Goal: Task Accomplishment & Management: Use online tool/utility

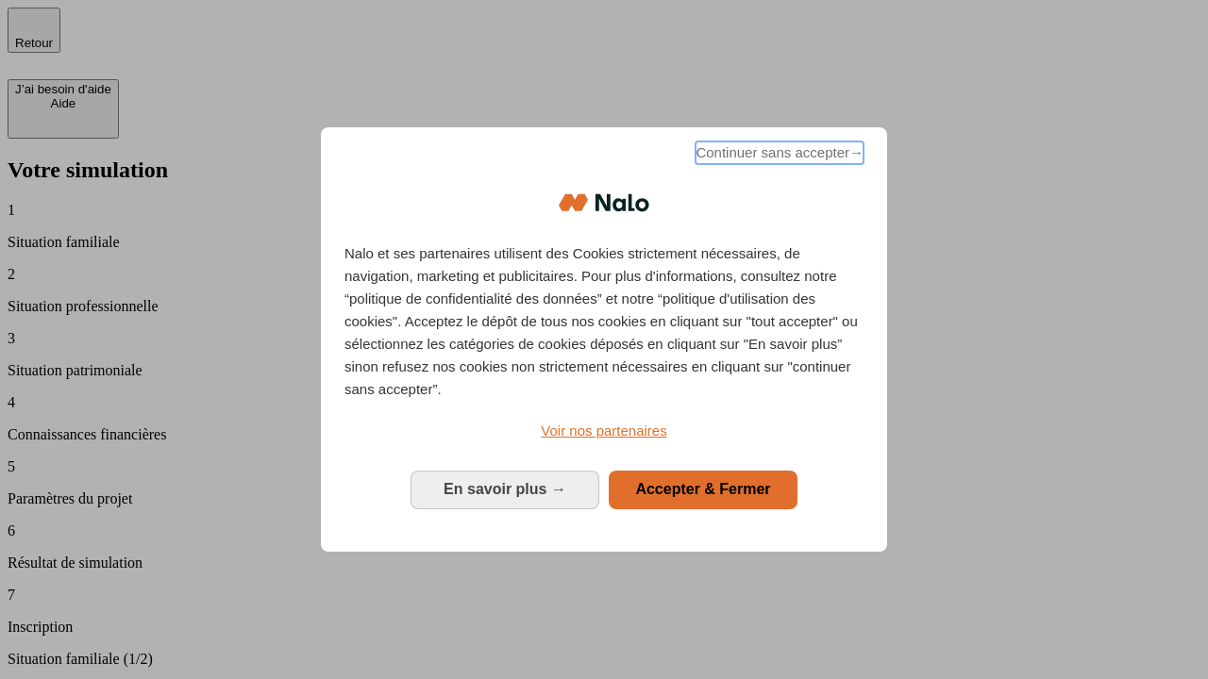
click at [777, 156] on span "Continuer sans accepter →" at bounding box center [779, 153] width 168 height 23
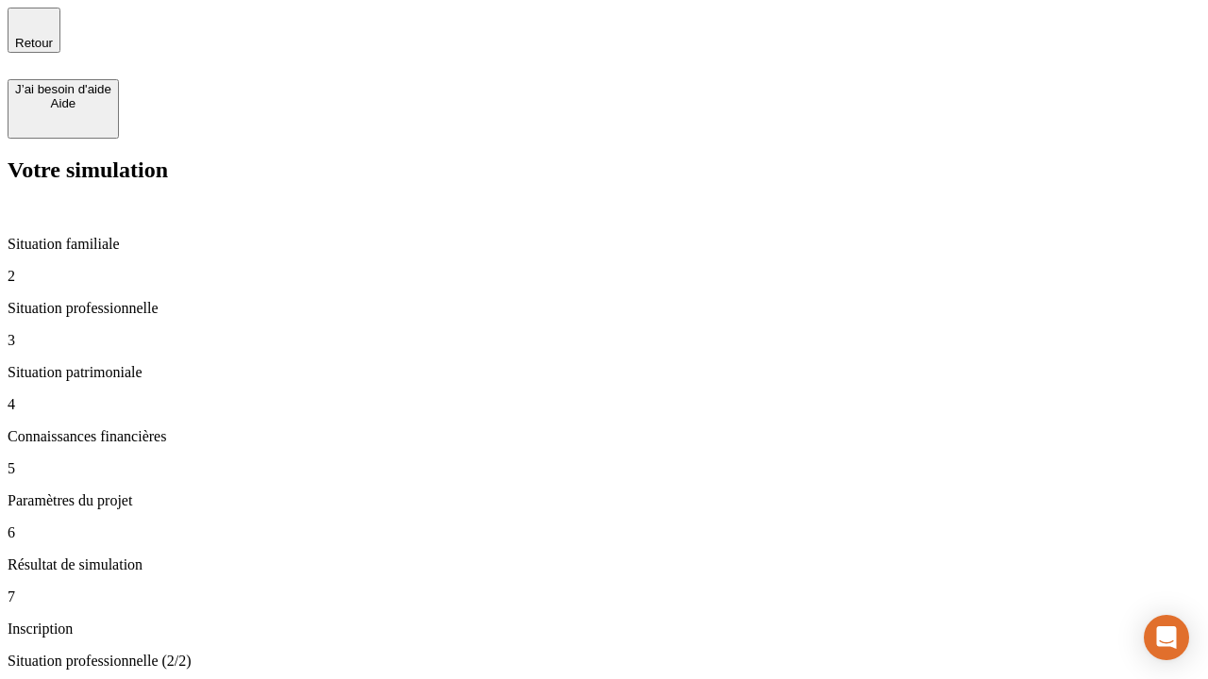
type input "30 000"
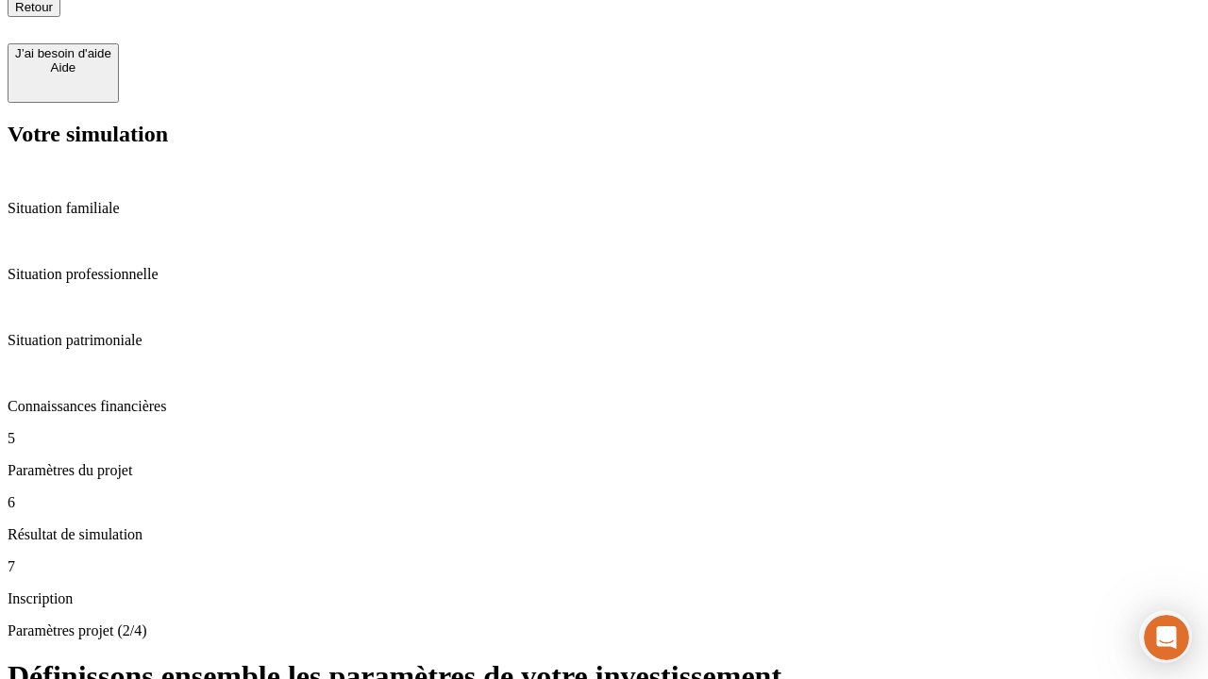
type input "25"
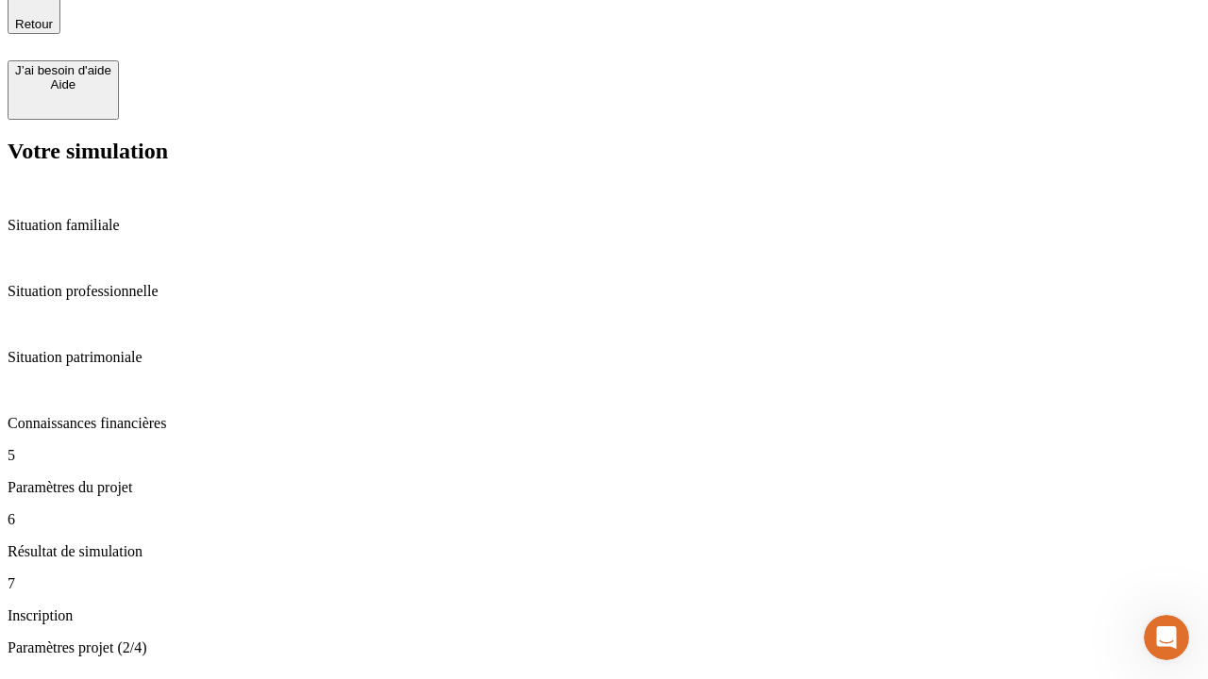
type input "1 000"
type input "640"
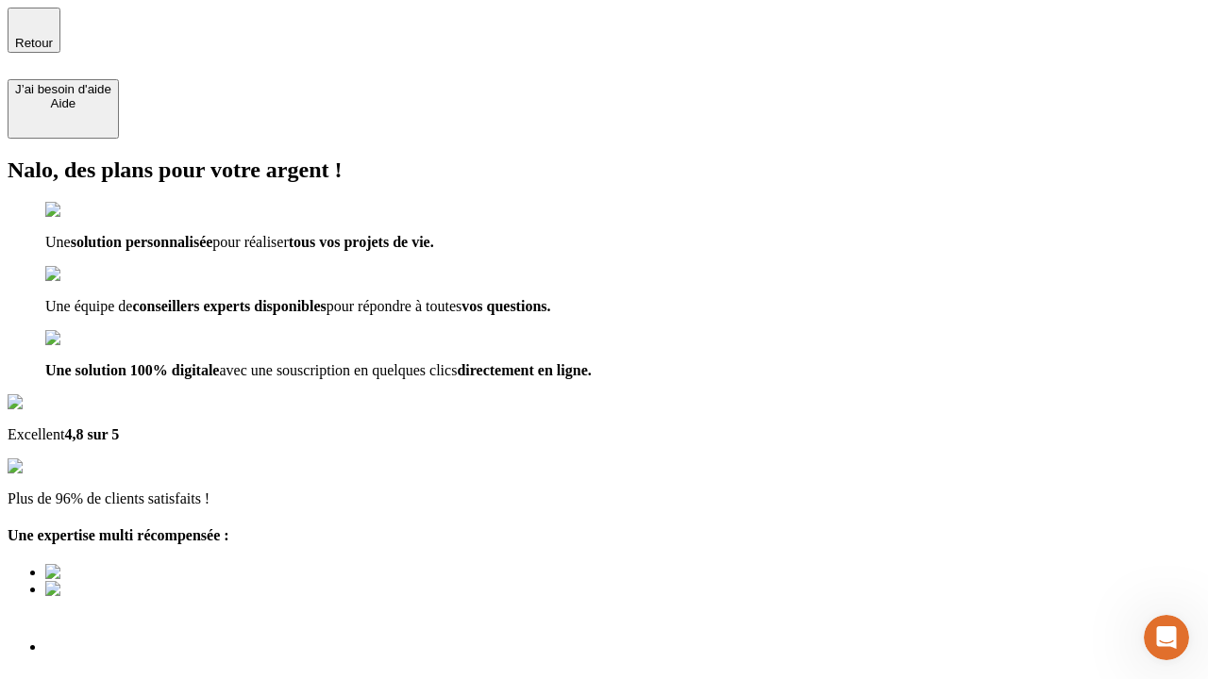
type input "[EMAIL_ADDRESS][PERSON_NAME][DOMAIN_NAME]"
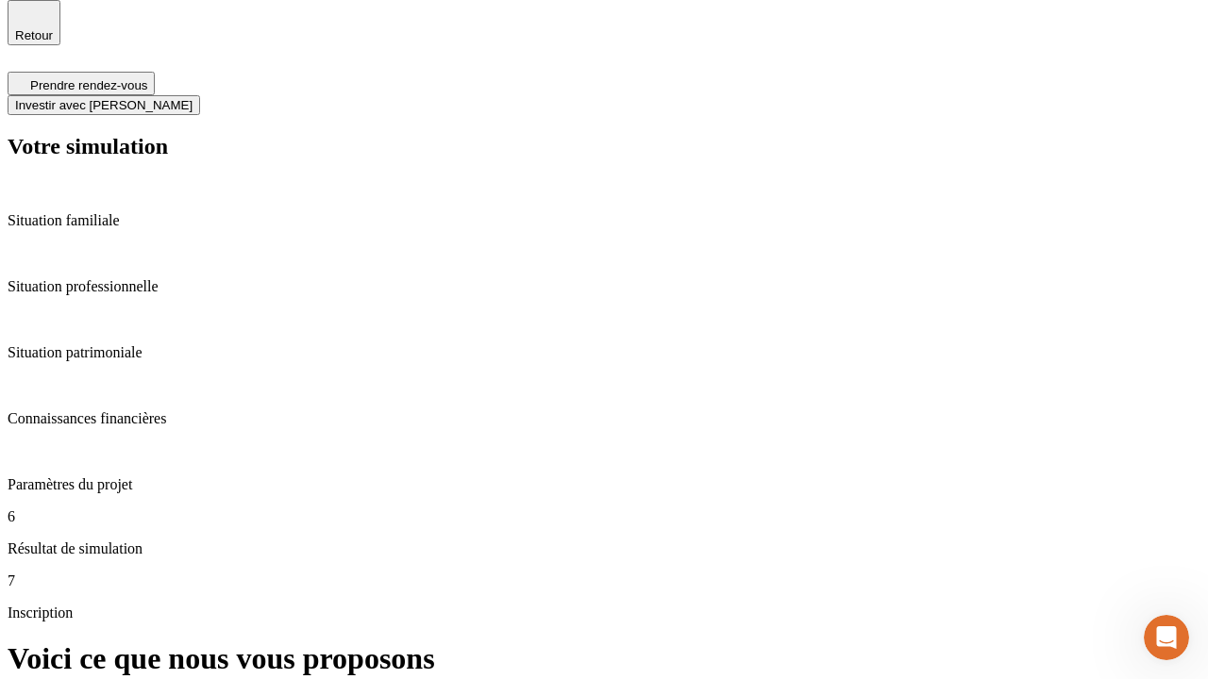
click at [192, 98] on span "Investir avec [PERSON_NAME]" at bounding box center [103, 105] width 177 height 14
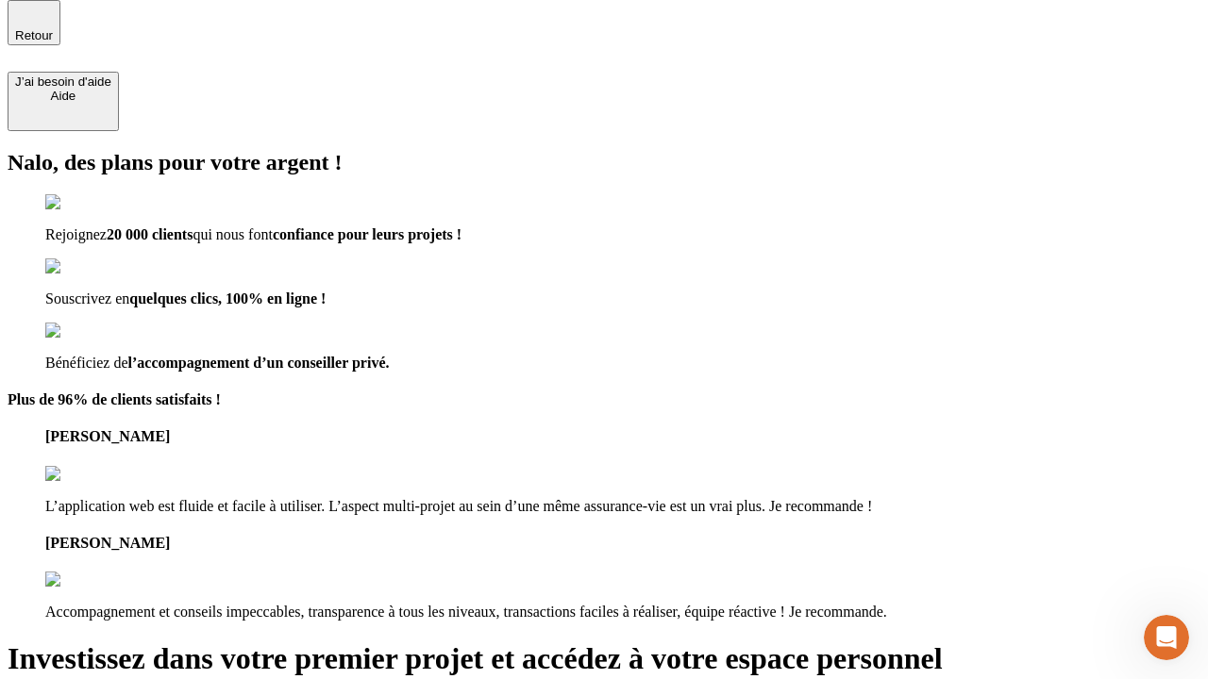
scroll to position [6, 0]
